Goal: Task Accomplishment & Management: Complete application form

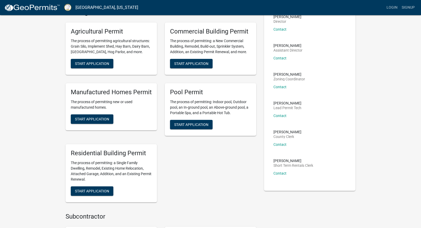
scroll to position [53, 0]
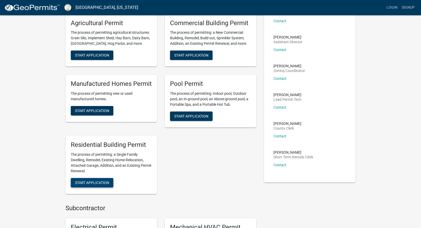
click at [87, 183] on span "Start Application" at bounding box center [92, 182] width 34 height 4
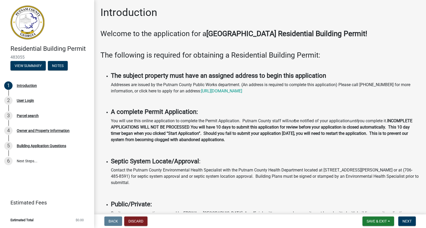
click at [397, 41] on p at bounding box center [259, 43] width 319 height 6
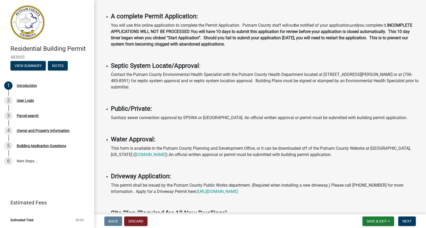
scroll to position [119, 0]
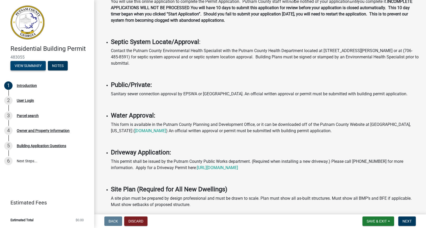
click at [25, 65] on button "View Summary" at bounding box center [27, 65] width 35 height 9
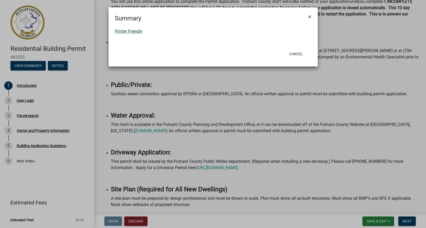
click at [126, 30] on link "Printer Friendly" at bounding box center [129, 31] width 28 height 5
click at [310, 16] on span "×" at bounding box center [309, 16] width 3 height 7
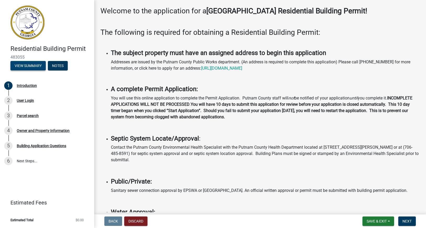
scroll to position [0, 0]
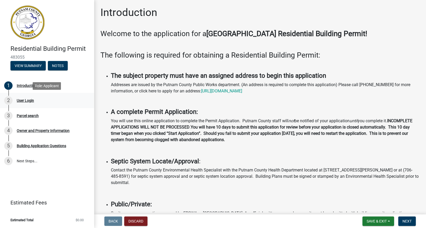
click at [25, 99] on div "User Login" at bounding box center [25, 101] width 17 height 4
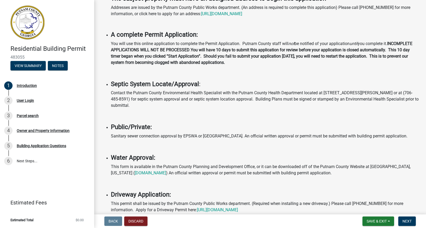
scroll to position [89, 0]
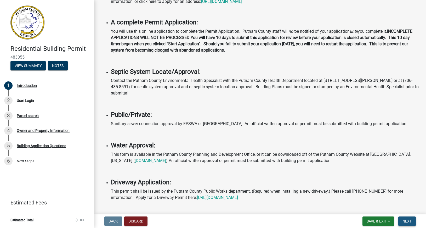
click at [407, 220] on span "Next" at bounding box center [406, 221] width 9 height 4
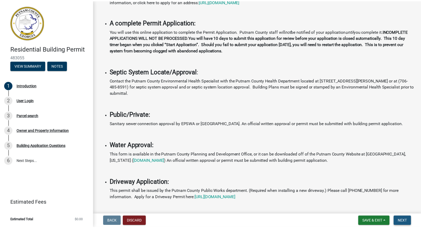
scroll to position [0, 0]
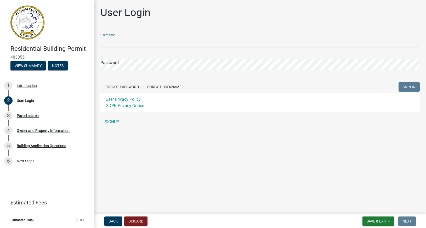
click at [117, 40] on input "Username" at bounding box center [259, 42] width 319 height 11
type input "jonlynnwagner"
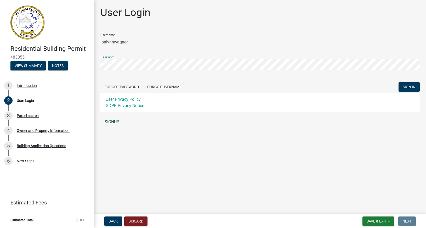
click at [114, 121] on link "SIGNUP" at bounding box center [259, 122] width 319 height 10
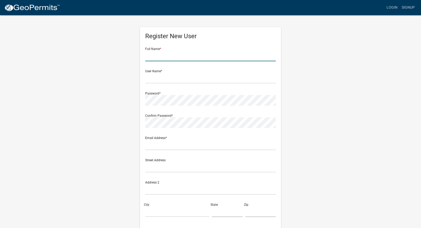
click at [153, 52] on input "text" at bounding box center [210, 55] width 131 height 11
type input "[PERSON_NAME]"
type input "[EMAIL_ADDRESS][DOMAIN_NAME]"
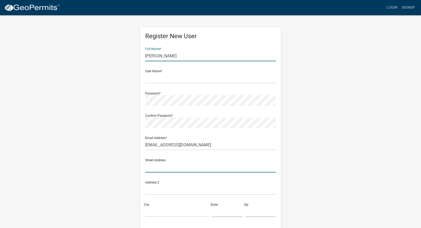
type input "[STREET_ADDRESS][PERSON_NAME]"
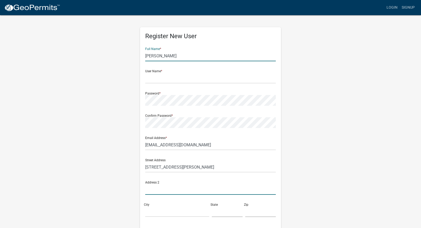
type input "lot B"
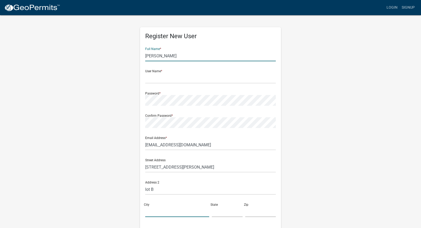
type input "Eatonton"
type input "GA"
type input "31024-7670"
type input "5864386022"
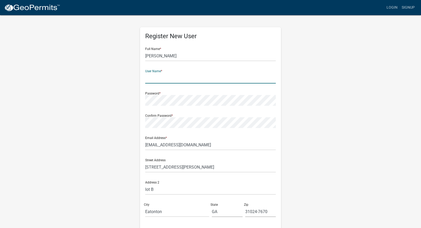
click at [158, 76] on input "text" at bounding box center [210, 78] width 131 height 11
type input "jonlynnwagner"
click at [244, 49] on div "Full Name * [PERSON_NAME]" at bounding box center [210, 52] width 131 height 18
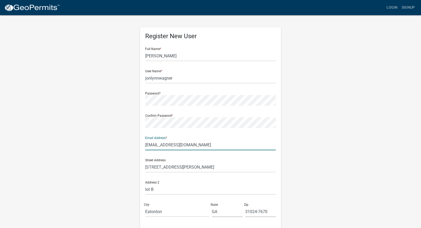
click at [175, 147] on input "[EMAIL_ADDRESS][DOMAIN_NAME]" at bounding box center [210, 144] width 131 height 11
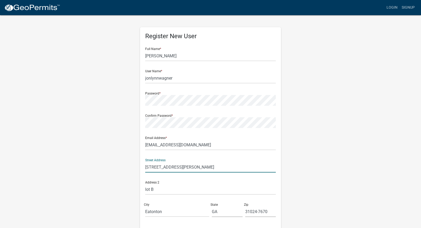
click at [167, 167] on input "[STREET_ADDRESS][PERSON_NAME]" at bounding box center [210, 166] width 131 height 11
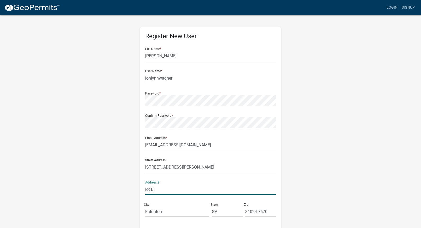
click at [154, 189] on input "lot B" at bounding box center [210, 189] width 131 height 11
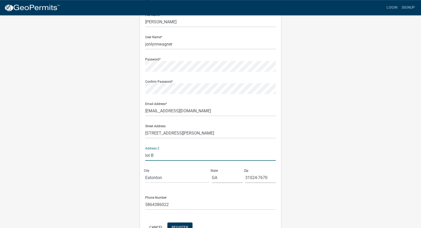
scroll to position [67, 0]
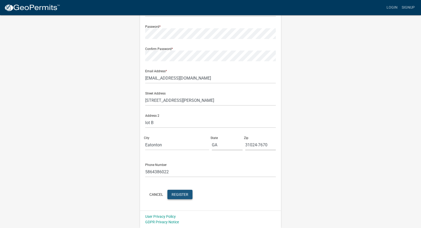
click at [180, 194] on span "Register" at bounding box center [180, 194] width 17 height 4
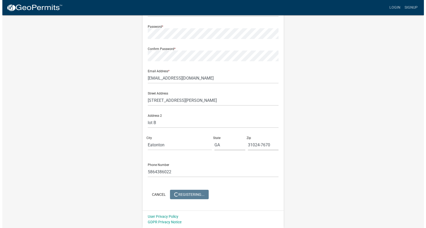
scroll to position [0, 0]
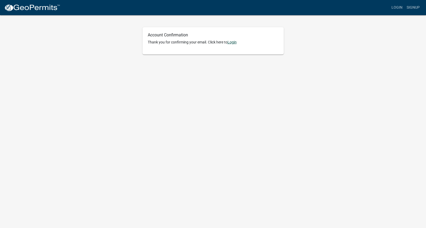
click at [234, 42] on link "Login" at bounding box center [231, 42] width 9 height 4
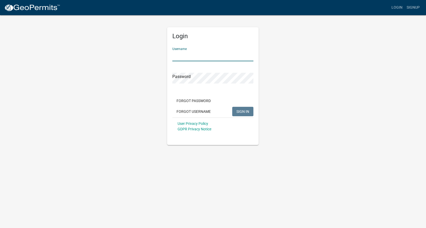
click at [187, 56] on input "Username" at bounding box center [212, 55] width 81 height 11
type input "jonlynnwagner"
click at [245, 108] on button "SIGN IN" at bounding box center [242, 111] width 21 height 9
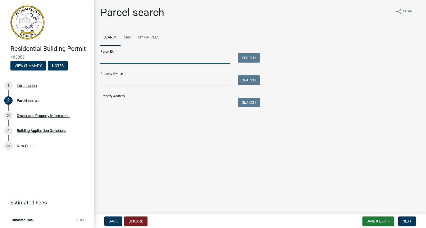
click at [113, 59] on input "Parcel ID:" at bounding box center [164, 58] width 129 height 11
type input "112B036"
click at [120, 80] on input "Property Owner:" at bounding box center [164, 80] width 129 height 11
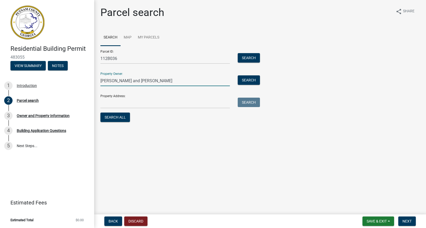
type input "[PERSON_NAME] and [PERSON_NAME]"
click at [119, 97] on div "Property Address: Search" at bounding box center [178, 99] width 157 height 18
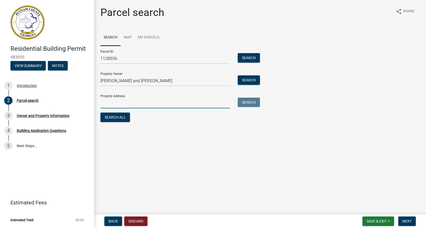
click at [118, 100] on input "Property Address:" at bounding box center [164, 102] width 129 height 11
type input "131 [PERSON_NAME] cir"
click at [113, 115] on button "Search All" at bounding box center [115, 116] width 30 height 9
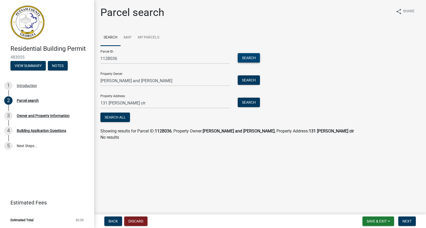
click at [249, 56] on button "Search" at bounding box center [249, 57] width 22 height 9
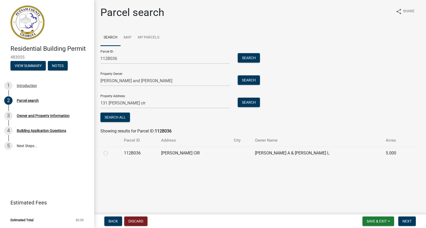
click at [110, 150] on label at bounding box center [110, 150] width 0 height 0
click at [110, 153] on input "radio" at bounding box center [111, 151] width 3 height 3
radio input "true"
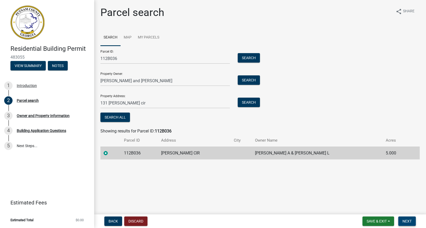
click at [406, 219] on span "Next" at bounding box center [406, 221] width 9 height 4
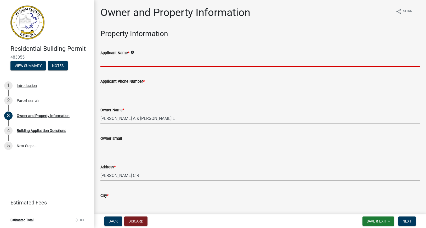
click at [119, 57] on input "Applicant Name *" at bounding box center [259, 61] width 319 height 11
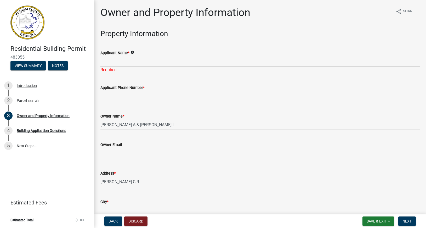
click at [134, 51] on icon "info" at bounding box center [132, 52] width 4 height 4
click at [235, 47] on div "Applicant Name * info Required" at bounding box center [259, 57] width 319 height 31
click at [106, 63] on input "Applicant Name *" at bounding box center [259, 61] width 319 height 11
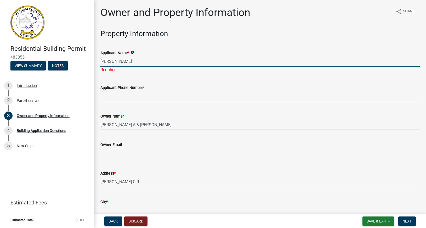
type input "Jon Wagner"
click at [112, 93] on input "Applicant Phone Number *" at bounding box center [259, 96] width 319 height 11
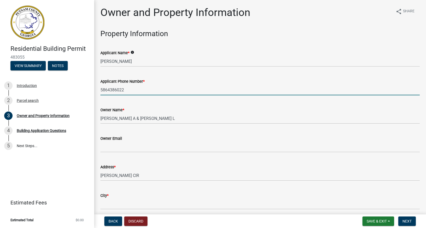
type input "5864386022"
click at [109, 62] on input "Jon Wagner" at bounding box center [259, 61] width 319 height 11
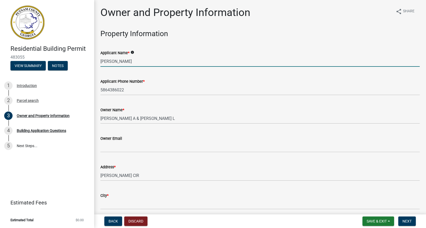
click at [123, 62] on input "Jon Wagner" at bounding box center [259, 61] width 319 height 11
type input "Jon Wagner/Lynn wagner"
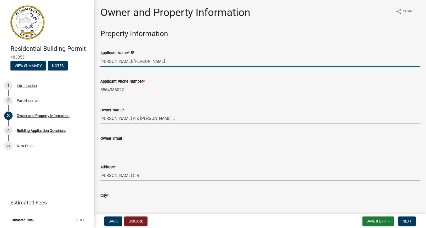
click at [111, 144] on input "Owner Email" at bounding box center [259, 146] width 319 height 11
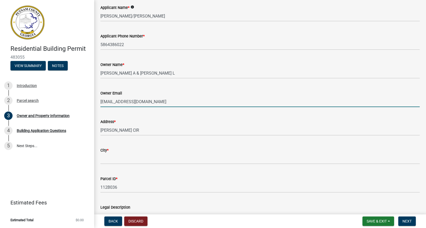
scroll to position [60, 0]
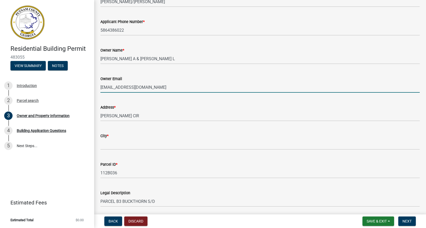
type input "[EMAIL_ADDRESS][DOMAIN_NAME]"
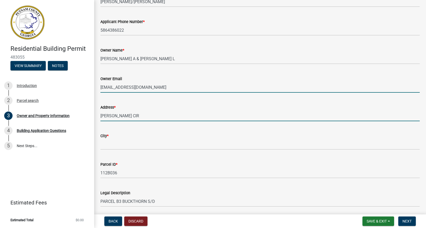
click at [100, 114] on input "SINCLAIR CIR" at bounding box center [259, 115] width 319 height 11
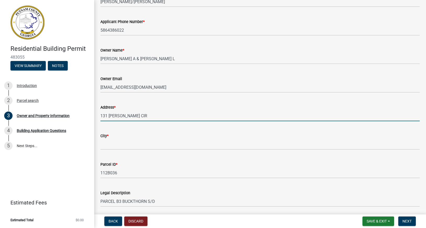
type input "131 SINCLAIR CIR"
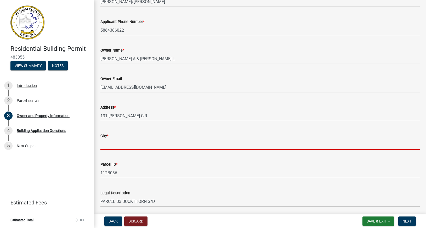
click at [109, 146] on input "City *" at bounding box center [259, 144] width 319 height 11
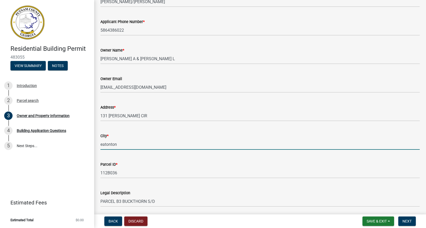
click at [134, 142] on input "eatonton" at bounding box center [259, 144] width 319 height 11
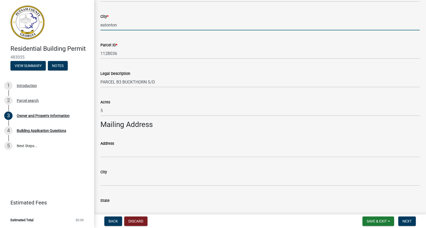
scroll to position [209, 0]
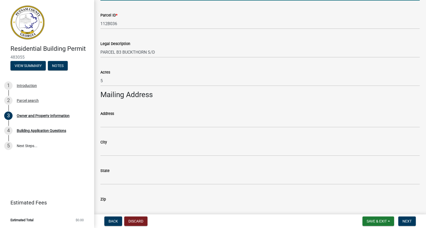
type input "eatonton"
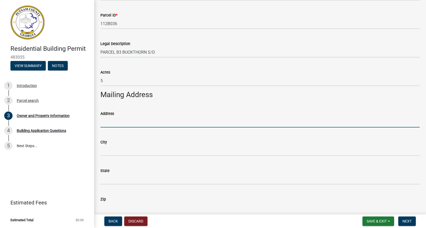
click at [109, 121] on input "Address" at bounding box center [259, 122] width 319 height 11
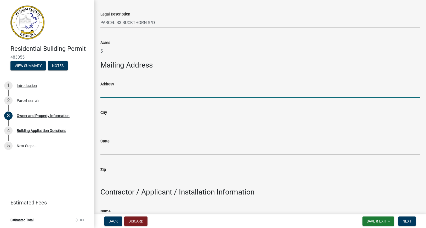
scroll to position [268, 0]
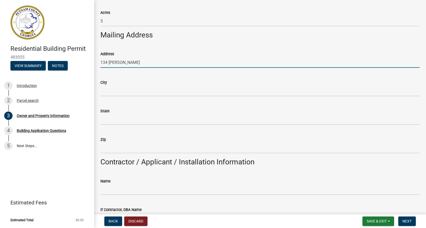
type input "134 Sinclair Cir Se lot B"
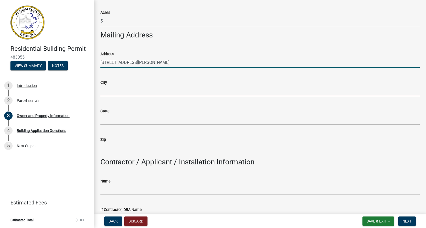
type input "Eatonton"
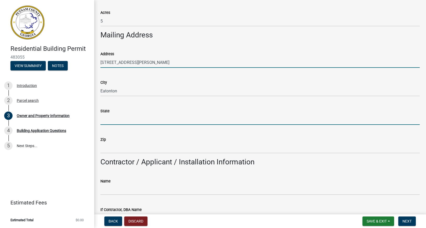
type input "GA"
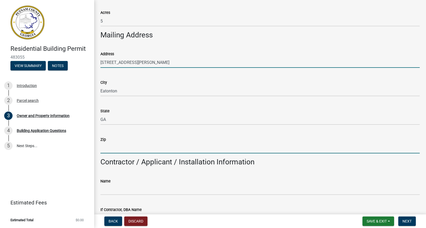
type input "31024-7670"
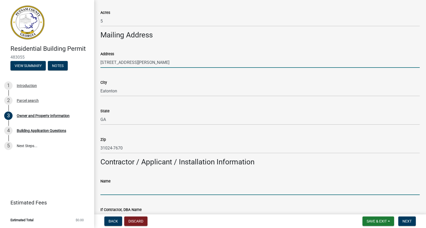
type input "[PERSON_NAME]"
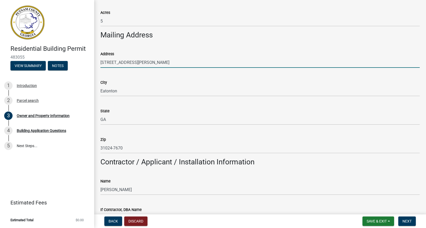
type input "5864386022"
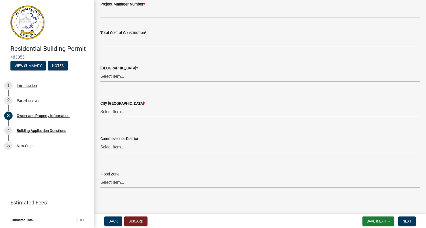
scroll to position [866, 0]
click at [100, 176] on select "Select Item... Zone A Zone V Zone A99 Zone AE Zone AO Zone AH Zone VE Zone AR Z…" at bounding box center [259, 181] width 319 height 11
click at [115, 181] on select "Select Item... Zone A Zone V Zone A99 Zone AE Zone AO Zone AH Zone VE Zone AR Z…" at bounding box center [259, 181] width 319 height 11
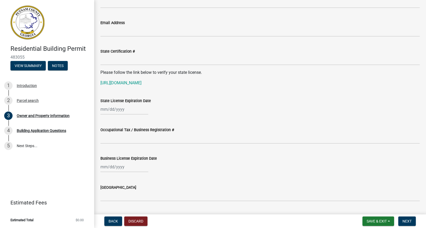
scroll to position [655, 0]
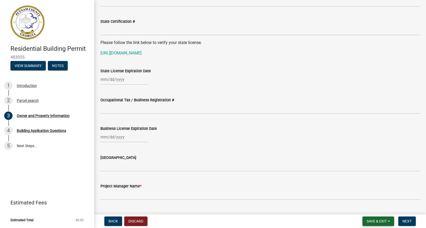
click at [376, 219] on span "Save & Exit" at bounding box center [376, 221] width 20 height 4
click at [362, 193] on button "Save" at bounding box center [373, 194] width 42 height 13
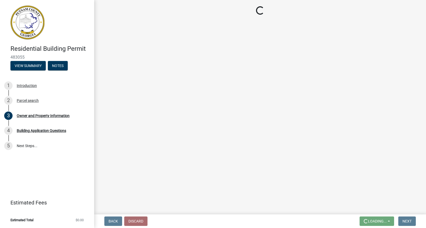
scroll to position [0, 0]
